Goal: Task Accomplishment & Management: Use online tool/utility

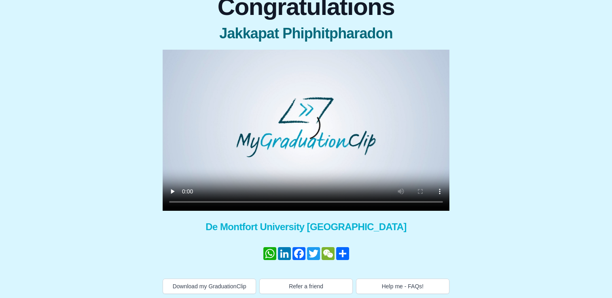
scroll to position [85, 0]
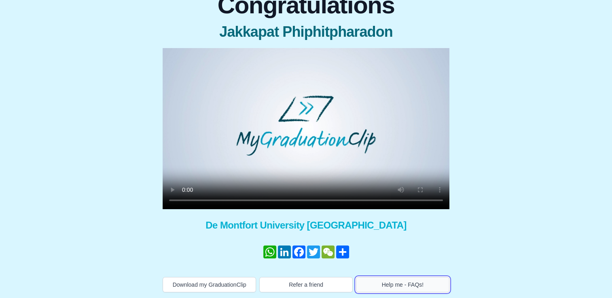
click at [410, 287] on button "Help me - FAQs!" at bounding box center [402, 284] width 93 height 15
click at [284, 127] on video at bounding box center [306, 128] width 287 height 161
click at [314, 125] on video at bounding box center [306, 128] width 287 height 161
click at [418, 280] on button "Help me - FAQs!" at bounding box center [402, 284] width 93 height 15
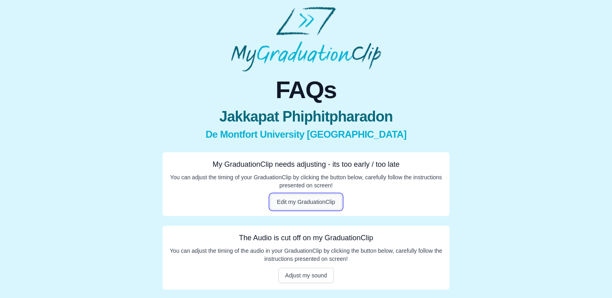
click at [308, 201] on button "Edit my GraduationClip" at bounding box center [306, 201] width 72 height 15
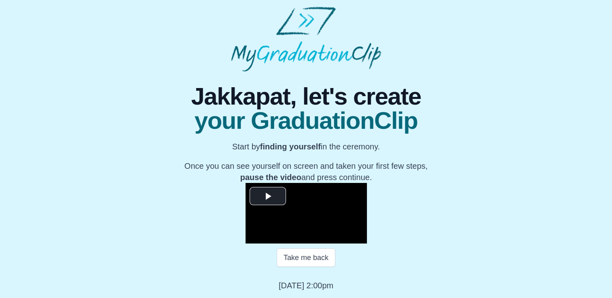
scroll to position [111, 0]
click at [319, 183] on video "Video Player" at bounding box center [305, 213] width 121 height 61
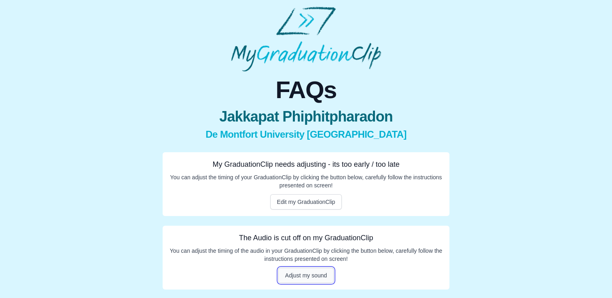
click at [319, 278] on button "Adjust my sound" at bounding box center [306, 275] width 56 height 15
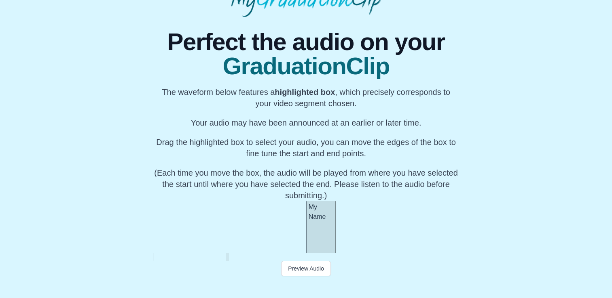
scroll to position [78, 0]
click at [293, 270] on button "Preview Audio" at bounding box center [306, 268] width 50 height 15
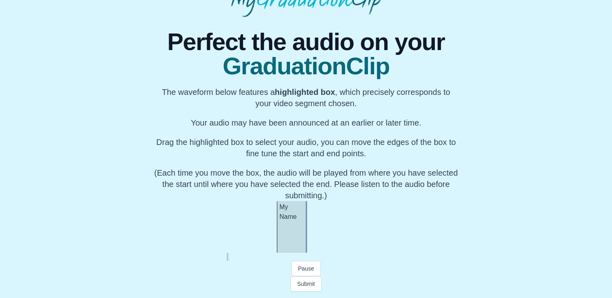
scroll to position [0, 8770]
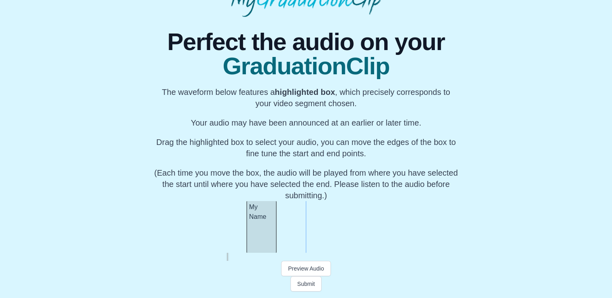
click at [267, 227] on div "My Name" at bounding box center [261, 227] width 30 height 52
click at [311, 268] on button "Preview Audio" at bounding box center [306, 268] width 50 height 15
click at [313, 283] on button "Submit" at bounding box center [306, 284] width 32 height 15
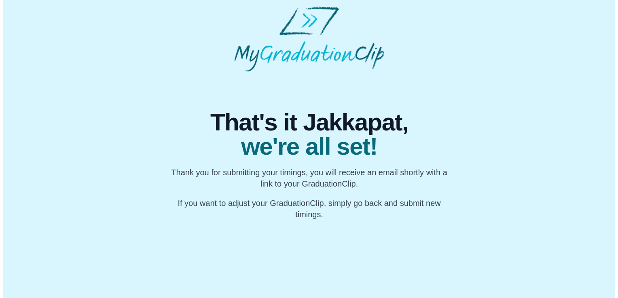
scroll to position [0, 0]
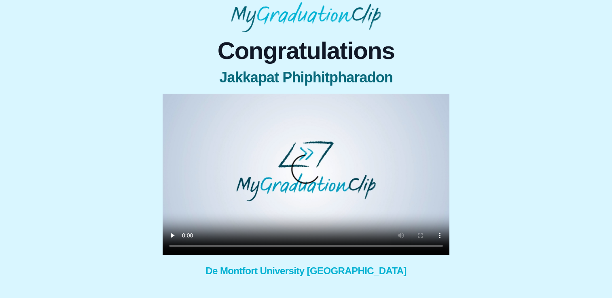
scroll to position [40, 0]
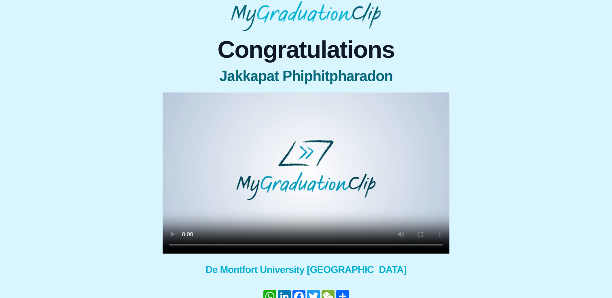
click at [320, 111] on video at bounding box center [306, 173] width 287 height 161
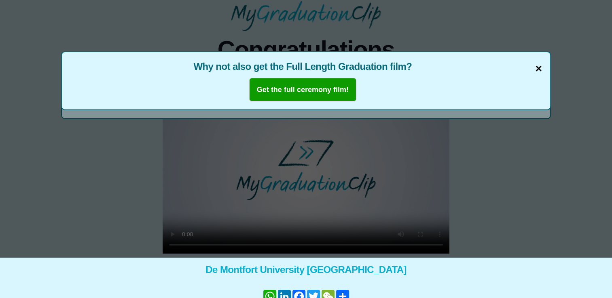
click at [539, 69] on span "×" at bounding box center [538, 68] width 6 height 17
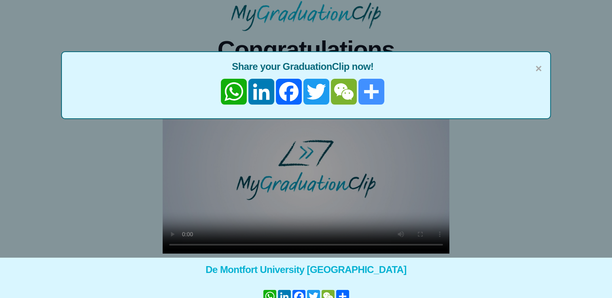
click at [367, 95] on link "Share" at bounding box center [370, 92] width 27 height 26
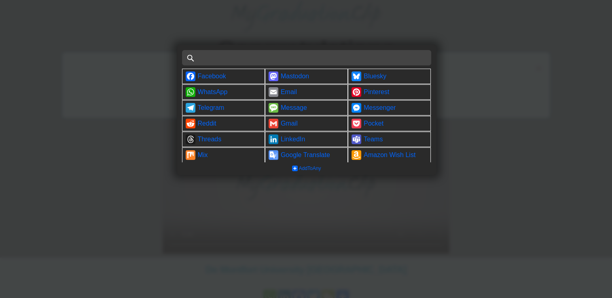
click at [521, 76] on div at bounding box center [306, 149] width 612 height 298
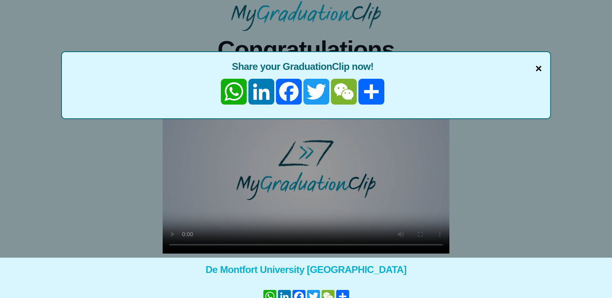
click at [538, 70] on span "×" at bounding box center [538, 68] width 6 height 17
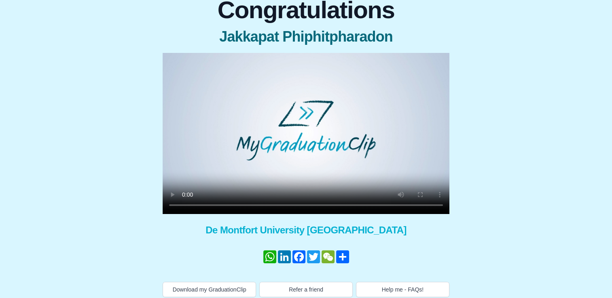
scroll to position [85, 0]
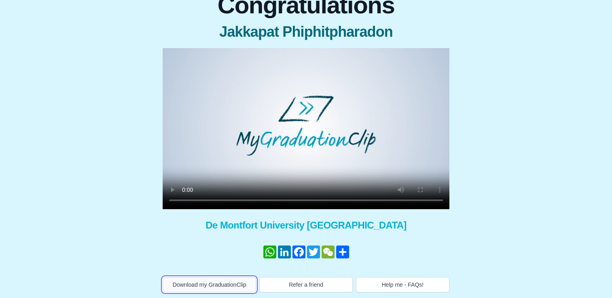
click at [197, 282] on button "Download my GraduationClip" at bounding box center [209, 284] width 93 height 15
